Goal: Navigation & Orientation: Understand site structure

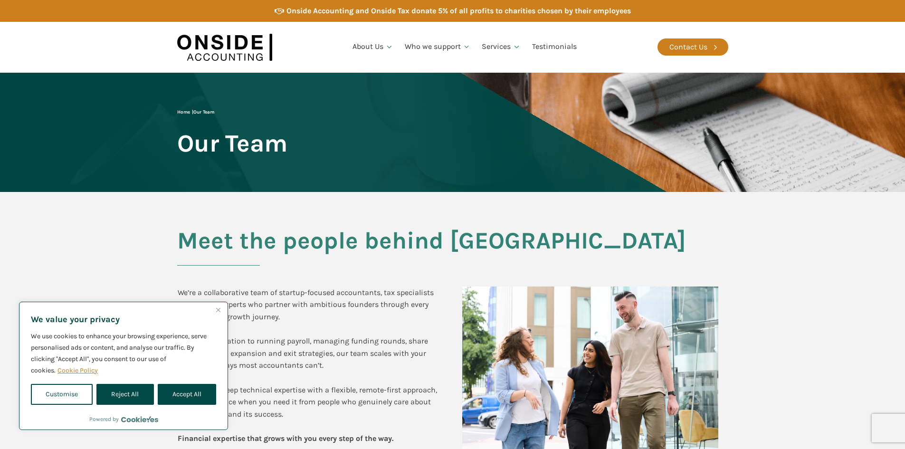
drag, startPoint x: 190, startPoint y: 390, endPoint x: 197, endPoint y: 378, distance: 13.8
click at [191, 390] on button "Accept All" at bounding box center [187, 394] width 58 height 21
checkbox input "true"
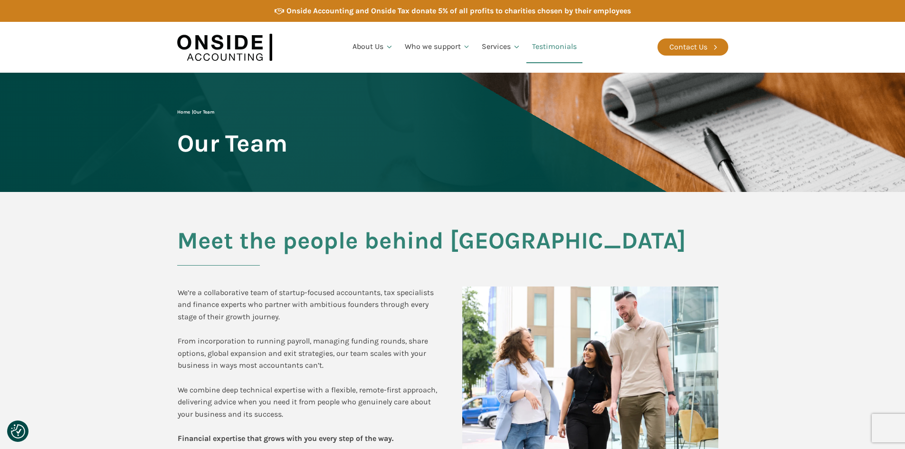
click at [564, 46] on link "Testimonials" at bounding box center [554, 47] width 56 height 32
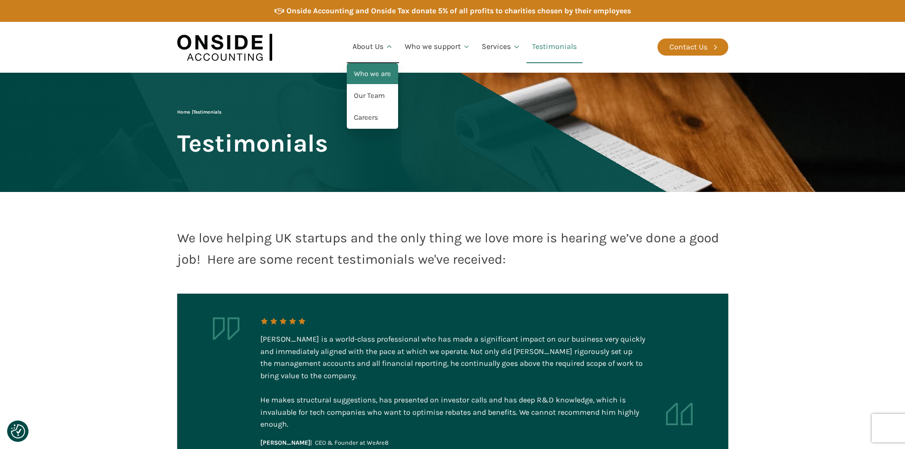
click at [380, 75] on link "Who we are" at bounding box center [372, 74] width 51 height 22
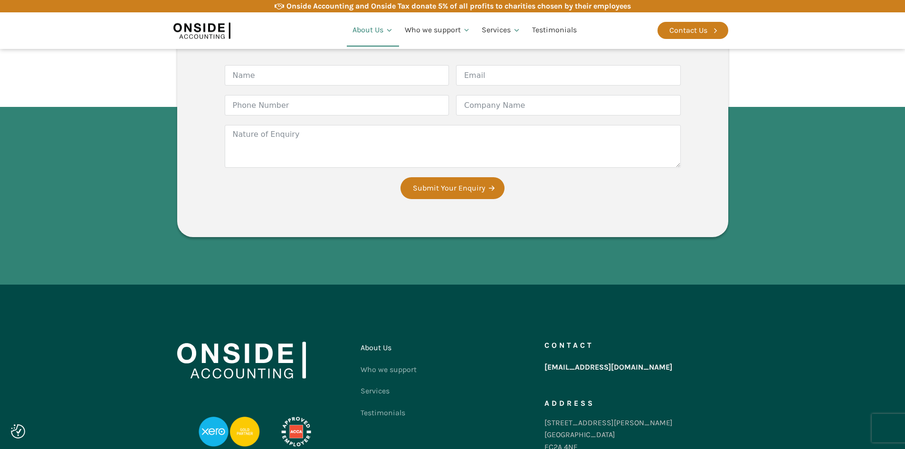
scroll to position [1658, 0]
